Goal: Communication & Community: Answer question/provide support

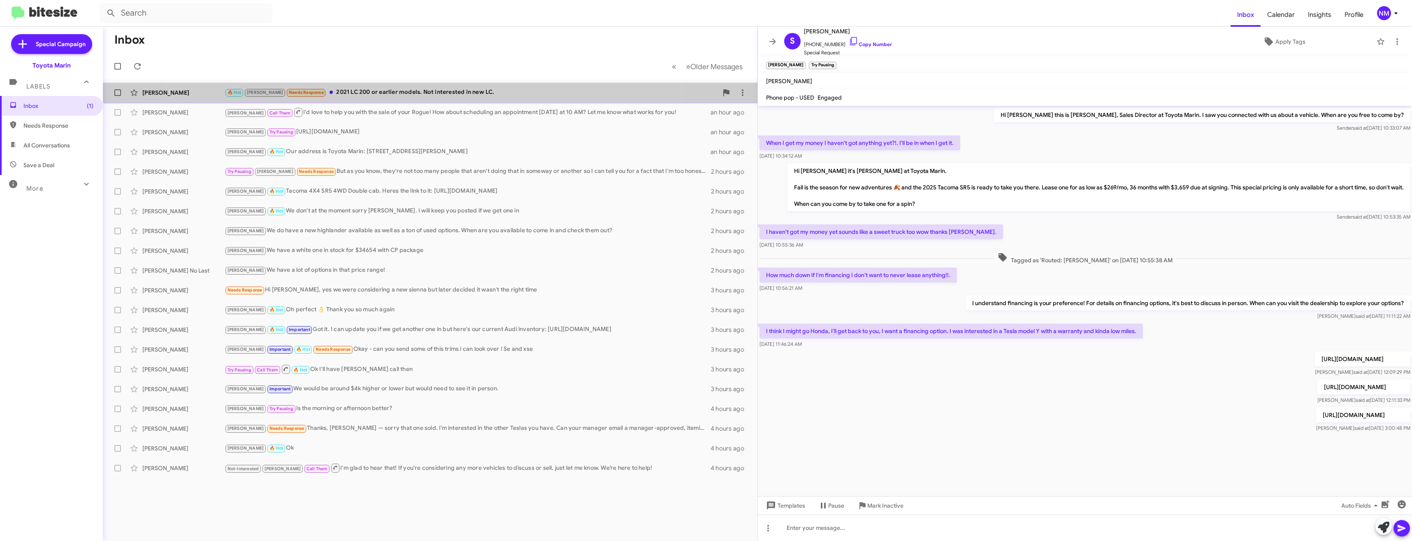
click at [408, 96] on div "🔥 Hot [PERSON_NAME] Needs Response 2021 LC 200 or earlier models. Not intereste…" at bounding box center [471, 92] width 493 height 9
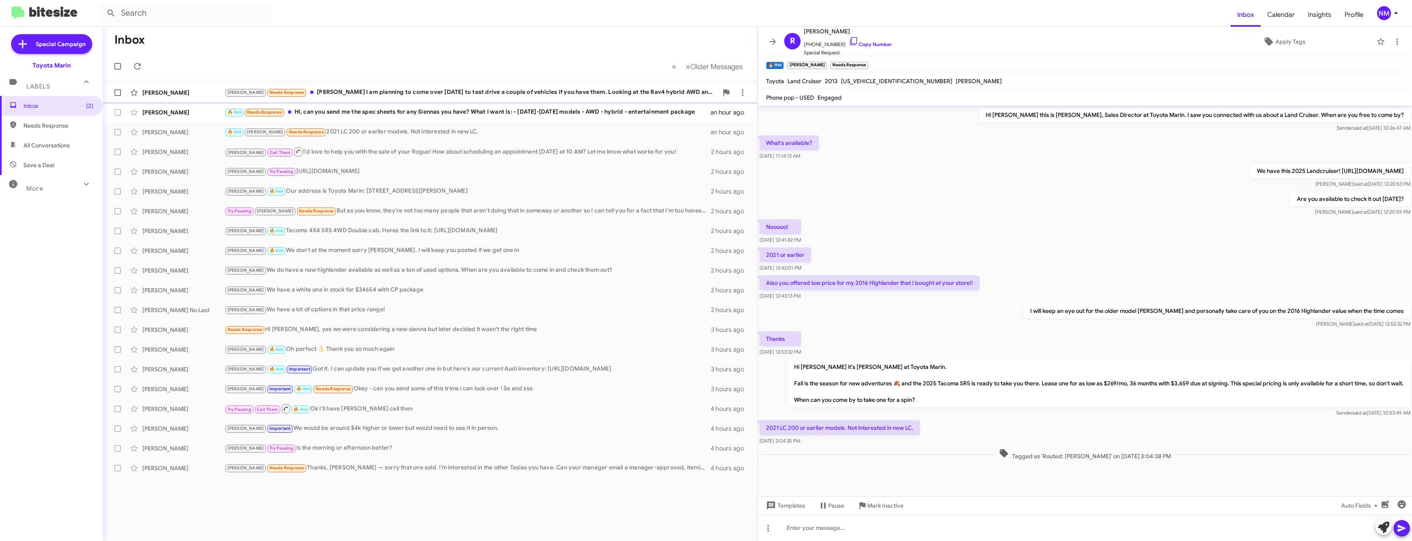
click at [544, 93] on div "[PERSON_NAME] Needs Response [PERSON_NAME] I am planning to come over [DATE] to…" at bounding box center [471, 92] width 493 height 9
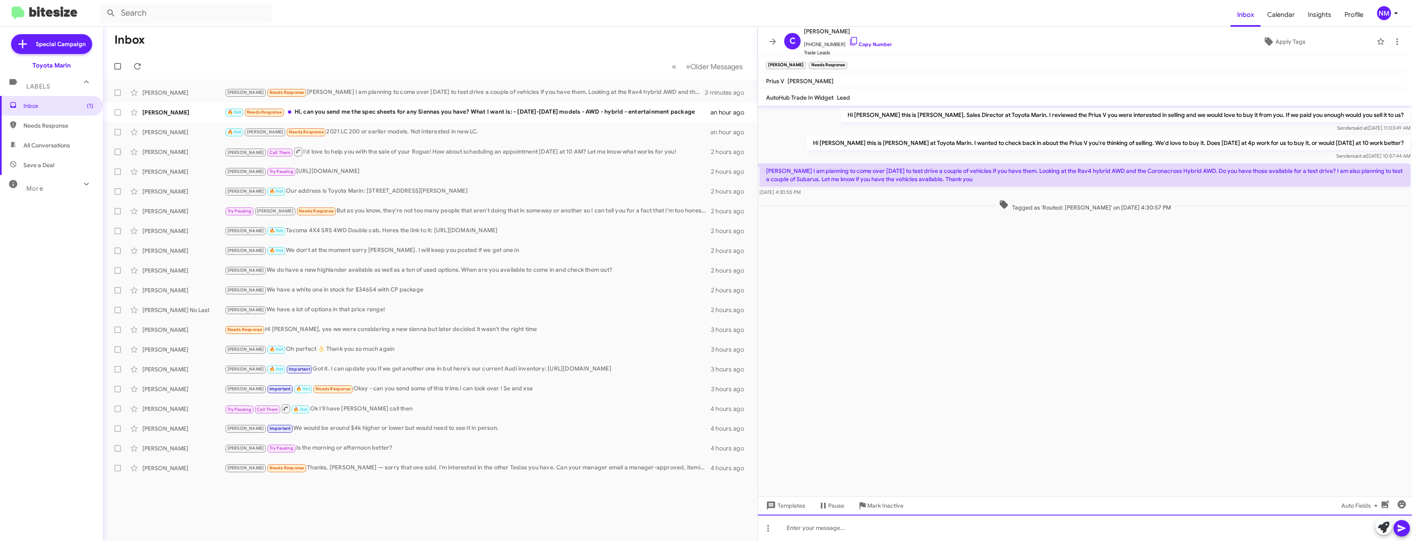
click at [845, 526] on div at bounding box center [1085, 527] width 654 height 26
click at [870, 46] on link "Copy Number" at bounding box center [870, 44] width 43 height 6
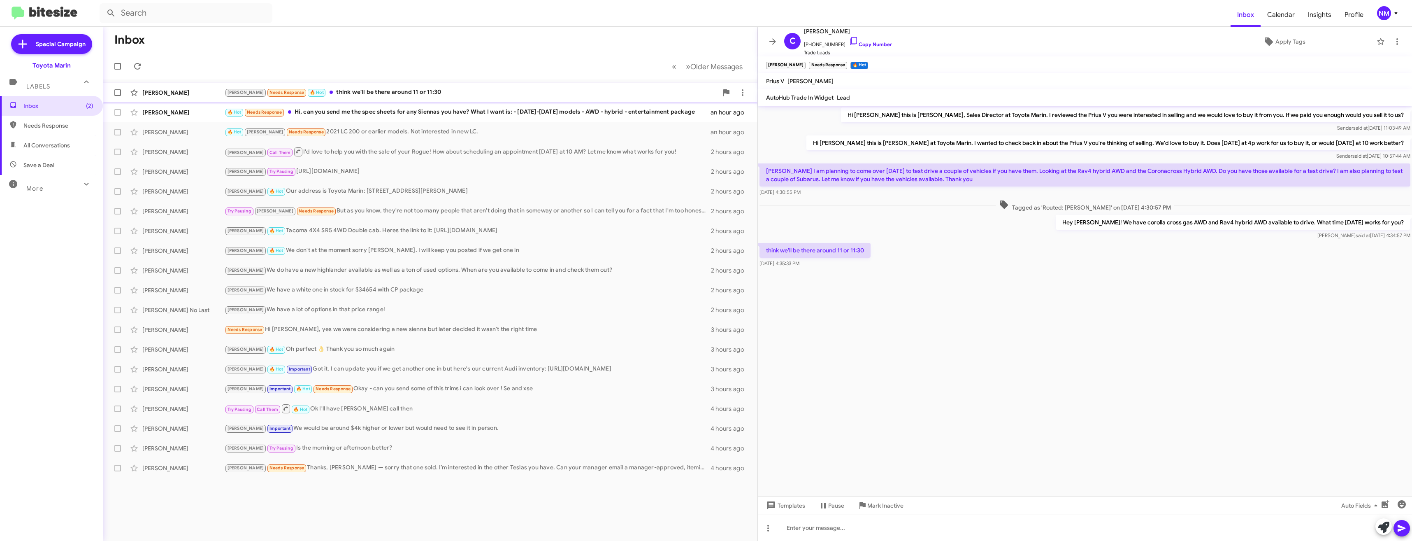
click at [391, 91] on div "[PERSON_NAME] Needs Response 🔥 Hot think we'll be there around 11 or 11:30" at bounding box center [471, 92] width 493 height 9
click at [357, 212] on div "Try Pausing [PERSON_NAME] Needs Response But as you know, they're not too many …" at bounding box center [471, 210] width 493 height 9
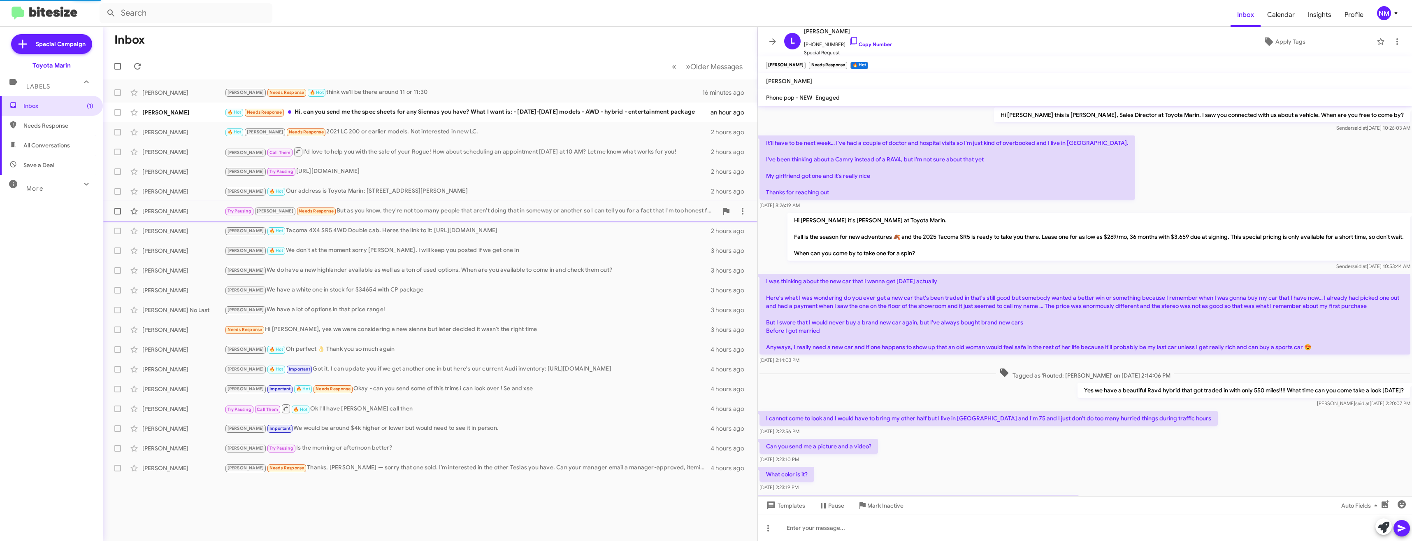
scroll to position [675, 0]
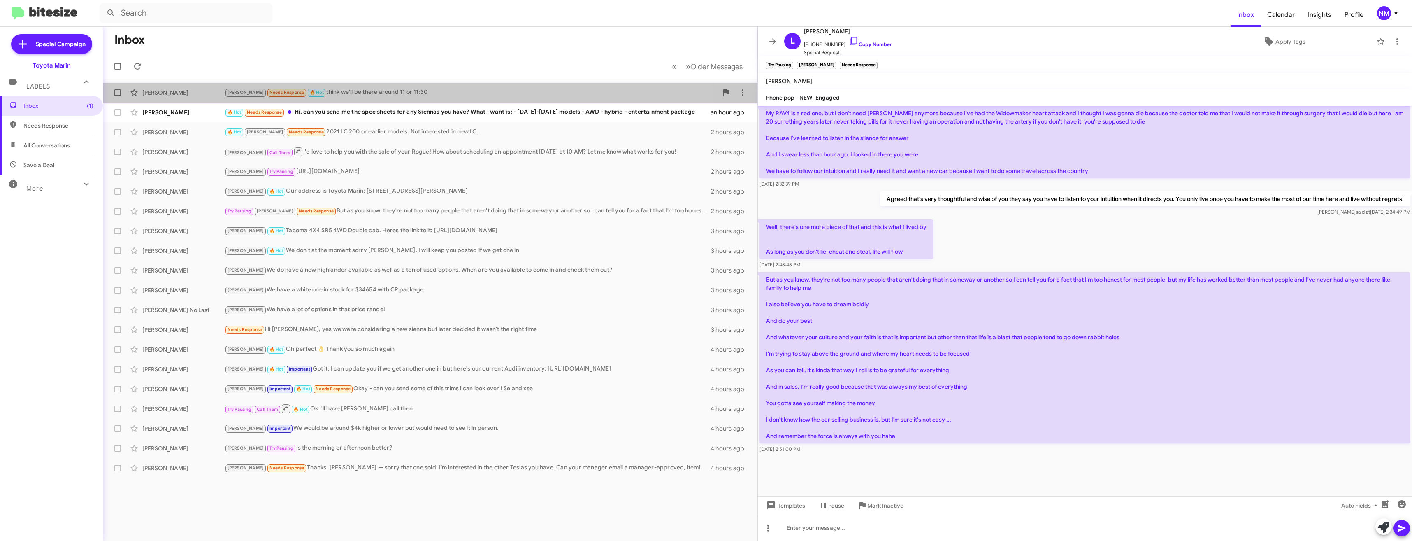
click at [267, 88] on span "Needs Response" at bounding box center [287, 91] width 40 height 7
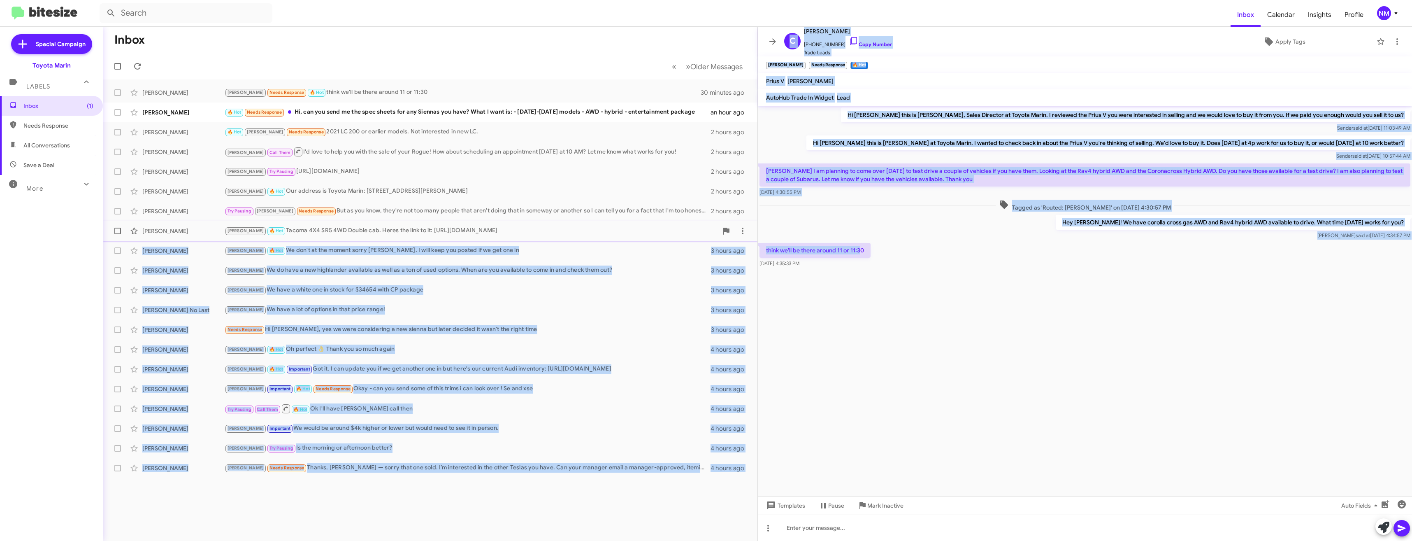
drag, startPoint x: 863, startPoint y: 254, endPoint x: 749, endPoint y: 239, distance: 115.0
click at [749, 239] on div "Inbox « Previous » Next Older Messages [PERSON_NAME] [PERSON_NAME] Needs Respon…" at bounding box center [758, 284] width 1310 height 514
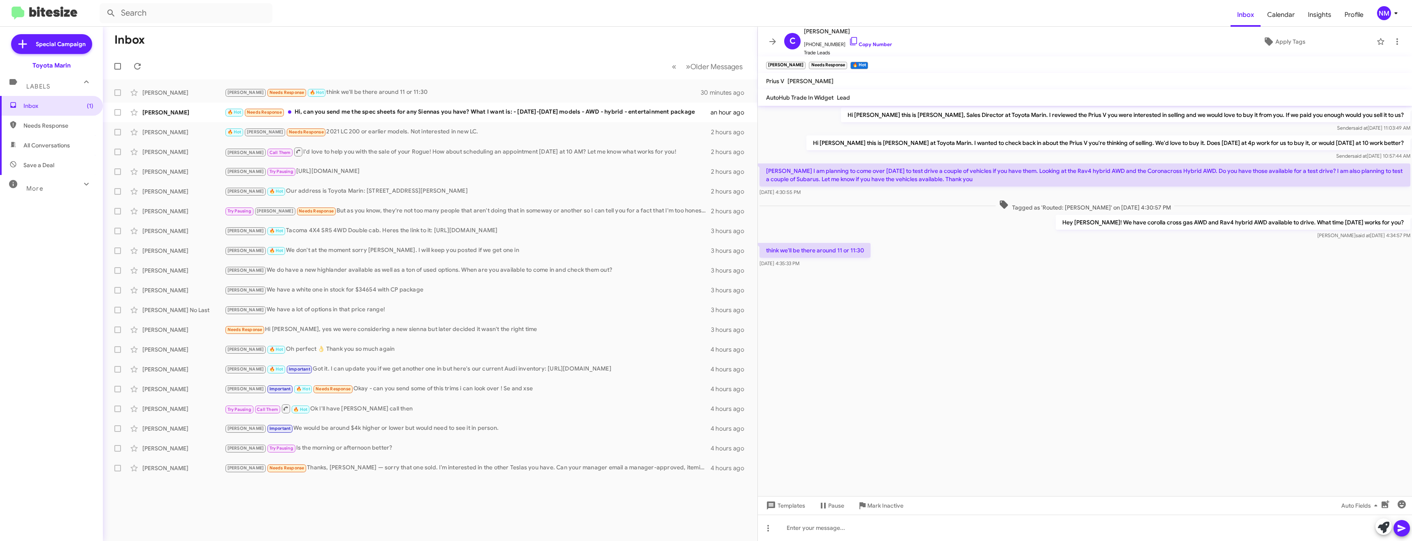
click at [1138, 387] on cdk-virtual-scroll-viewport "Hi [PERSON_NAME] this is [PERSON_NAME], Sales Director at Toyota Marin. I revie…" at bounding box center [1085, 301] width 654 height 390
